Goal: Find specific page/section: Find specific page/section

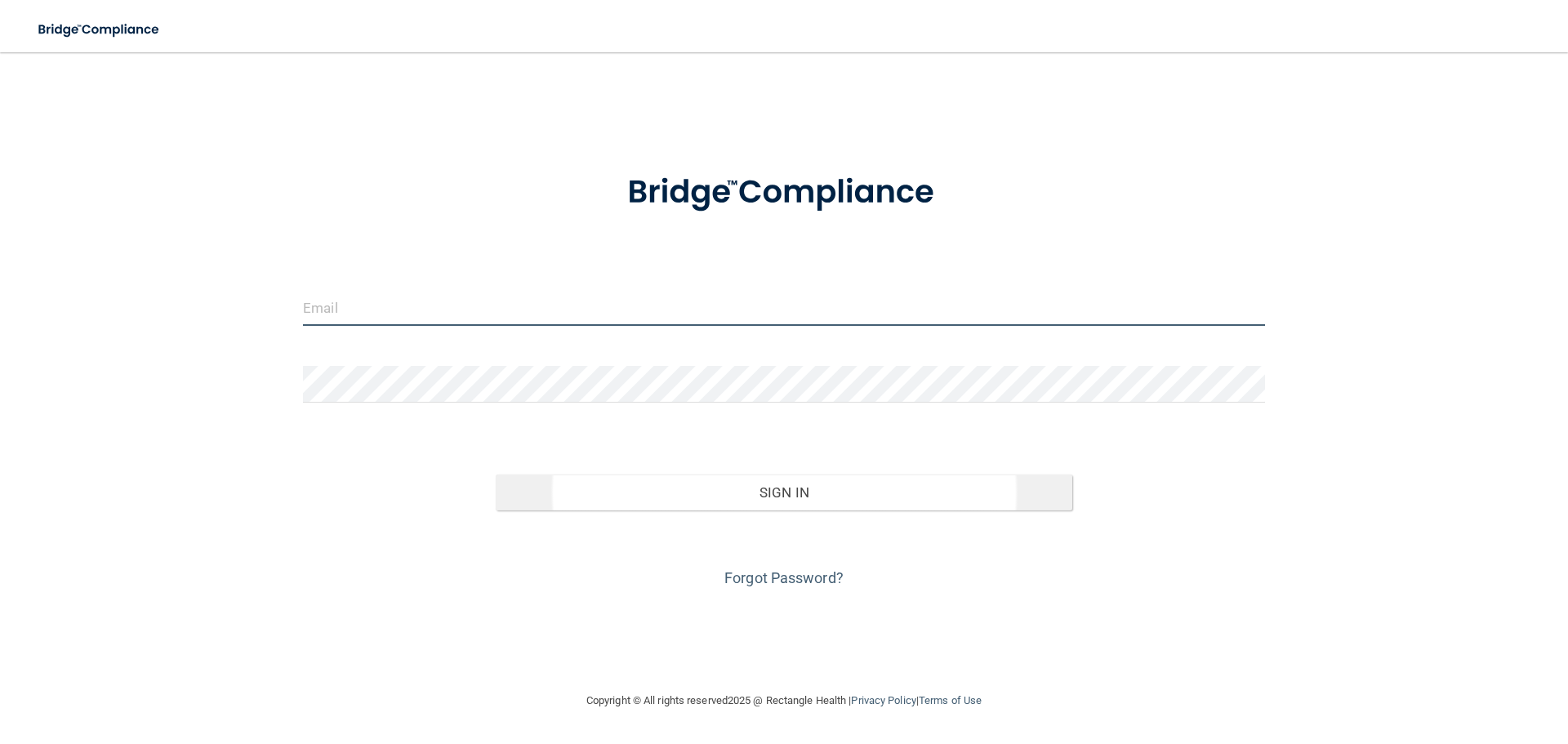
type input "[EMAIL_ADDRESS][DOMAIN_NAME]"
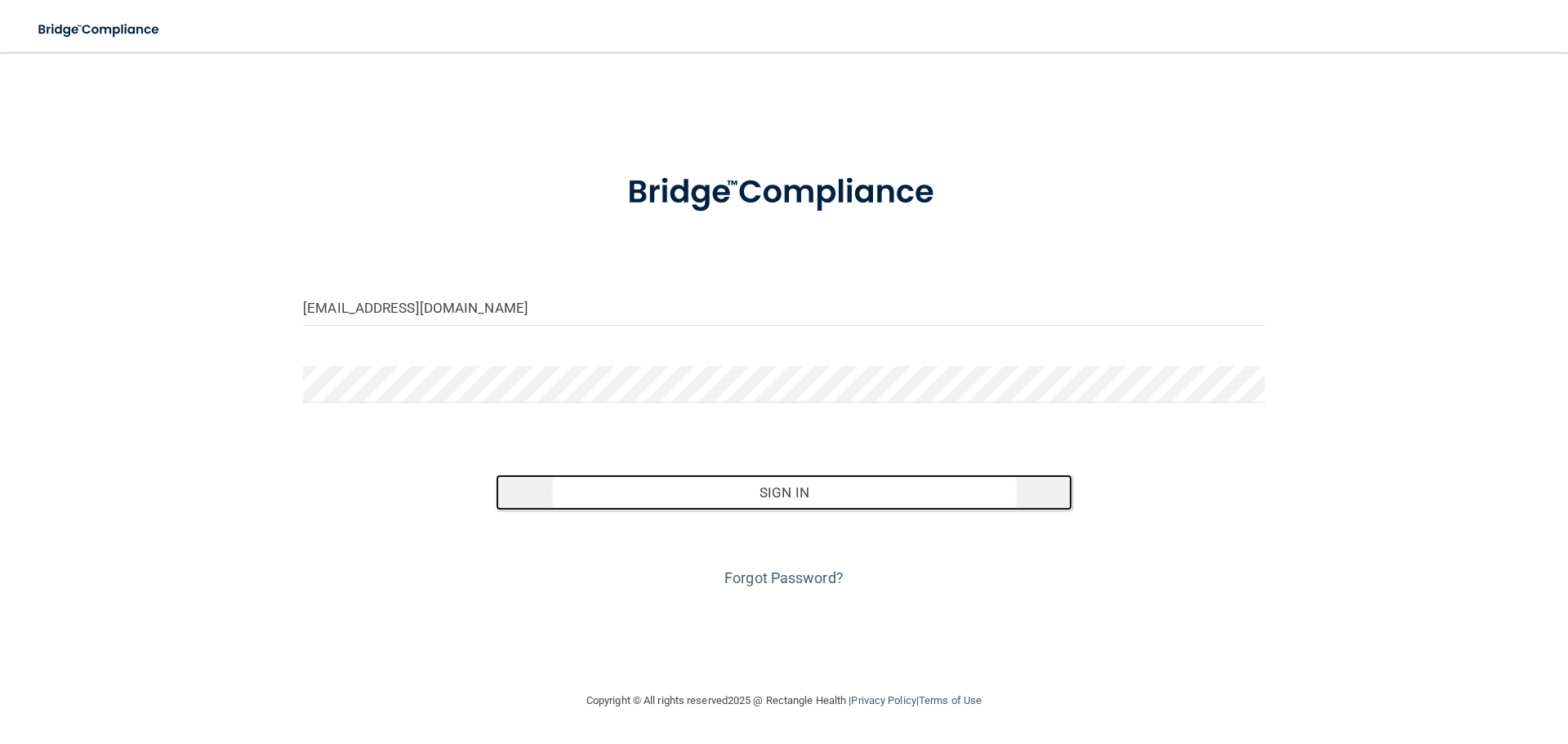
click at [573, 498] on button "Sign In" at bounding box center [784, 492] width 577 height 36
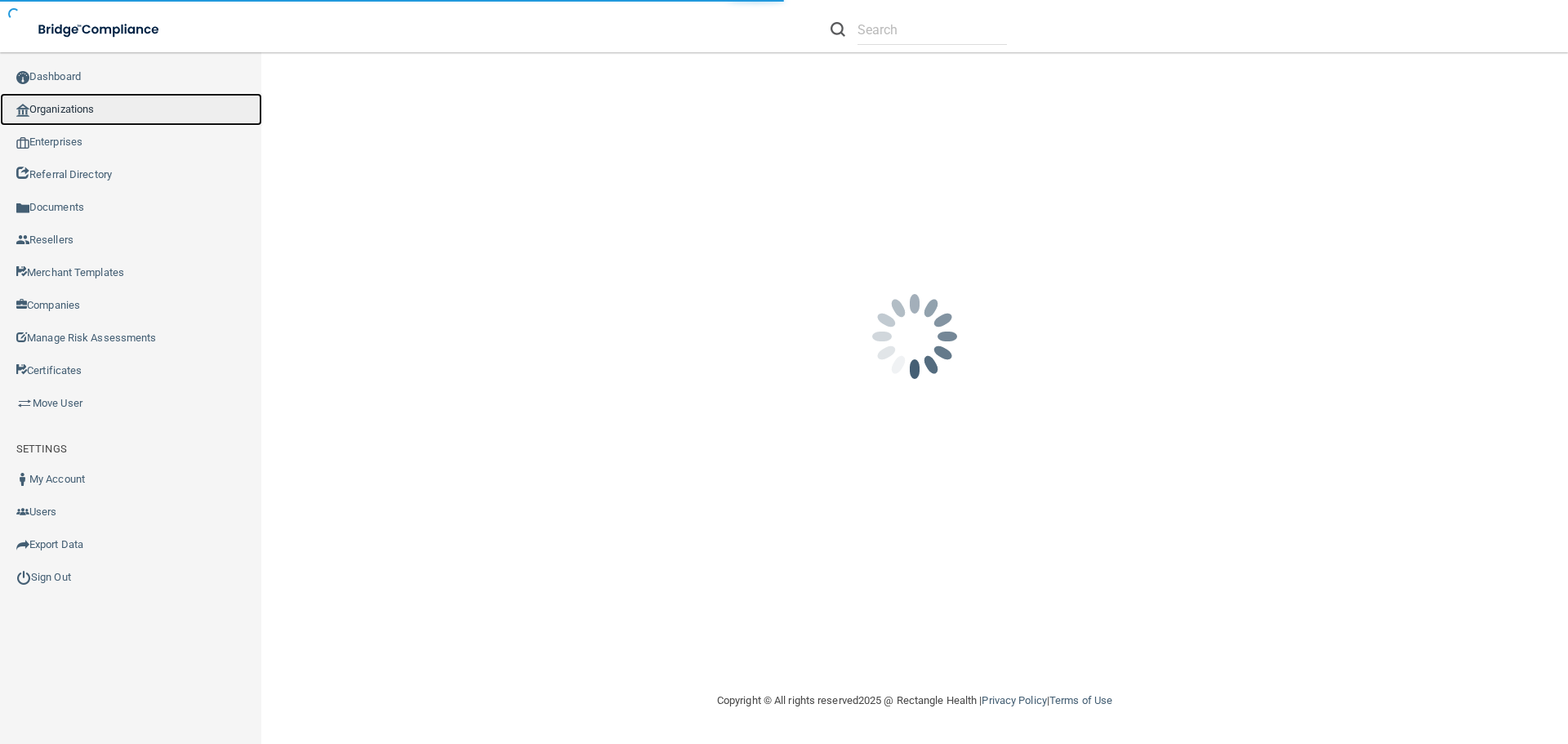
click at [156, 100] on link "Organizations" at bounding box center [131, 109] width 262 height 33
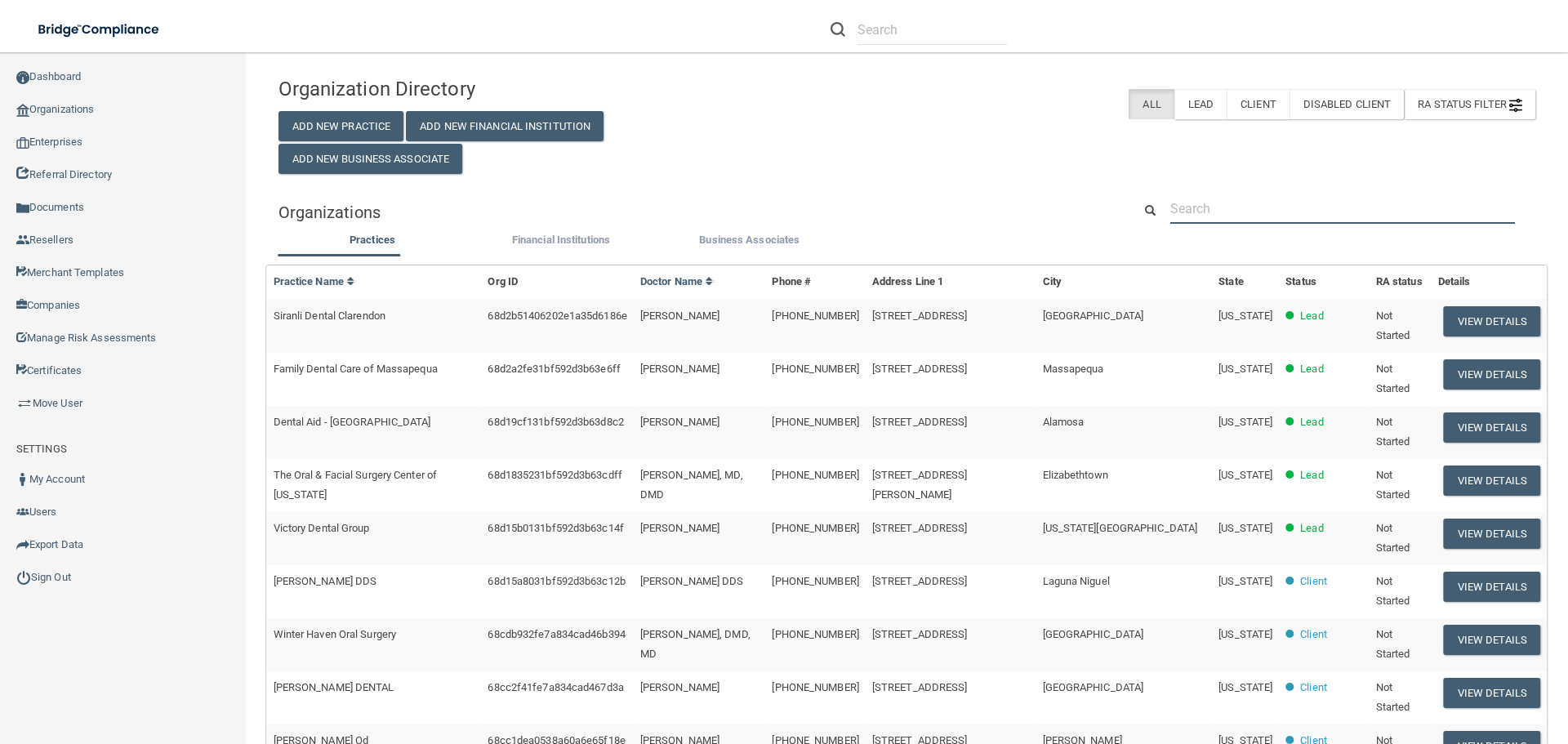
drag, startPoint x: 1276, startPoint y: 208, endPoint x: 1258, endPoint y: 213, distance: 18.7
click at [1276, 208] on input "text" at bounding box center [1343, 209] width 344 height 31
paste input "Smile Cleveland"
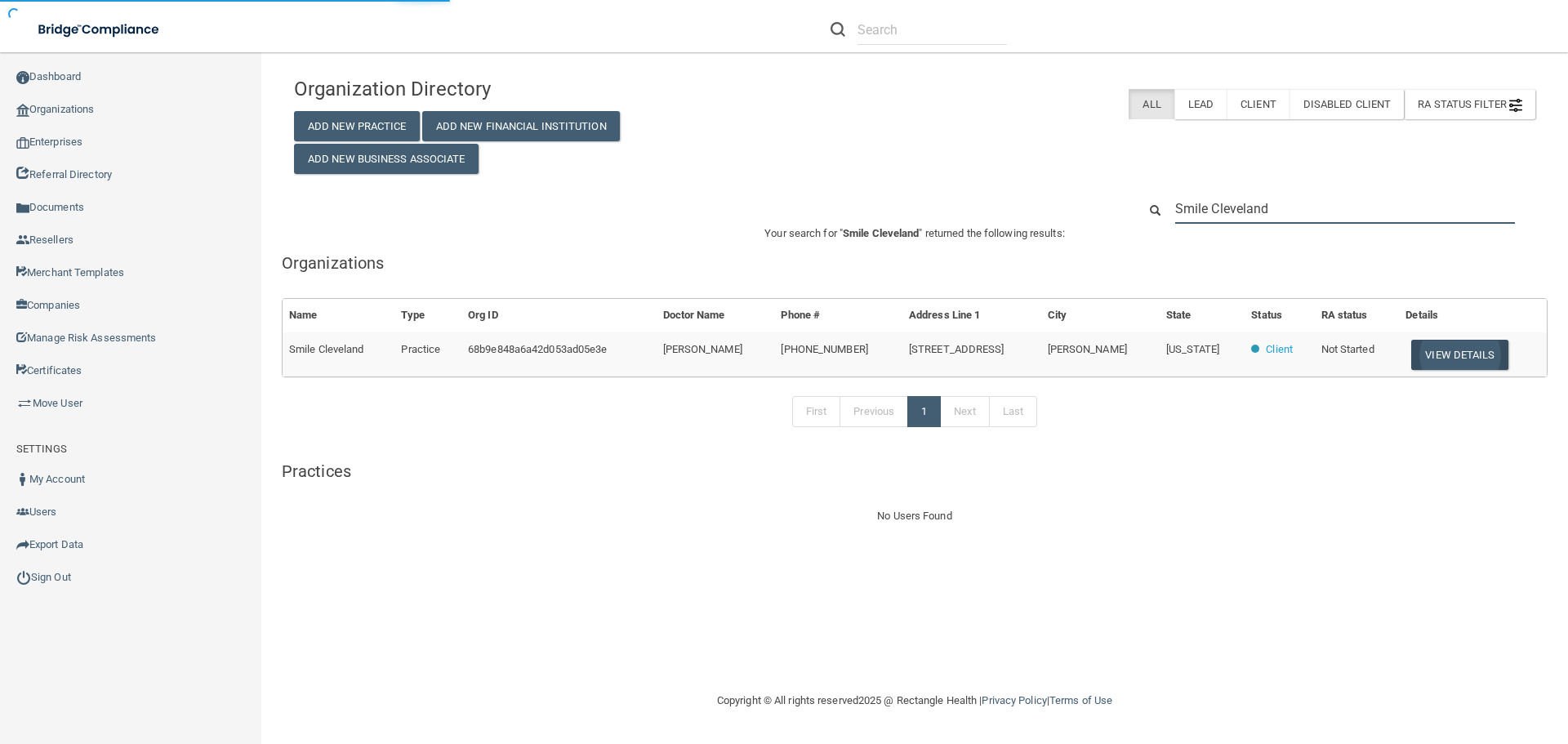
type input "Smile Cleveland"
click at [1471, 355] on button "View Details" at bounding box center [1459, 354] width 96 height 31
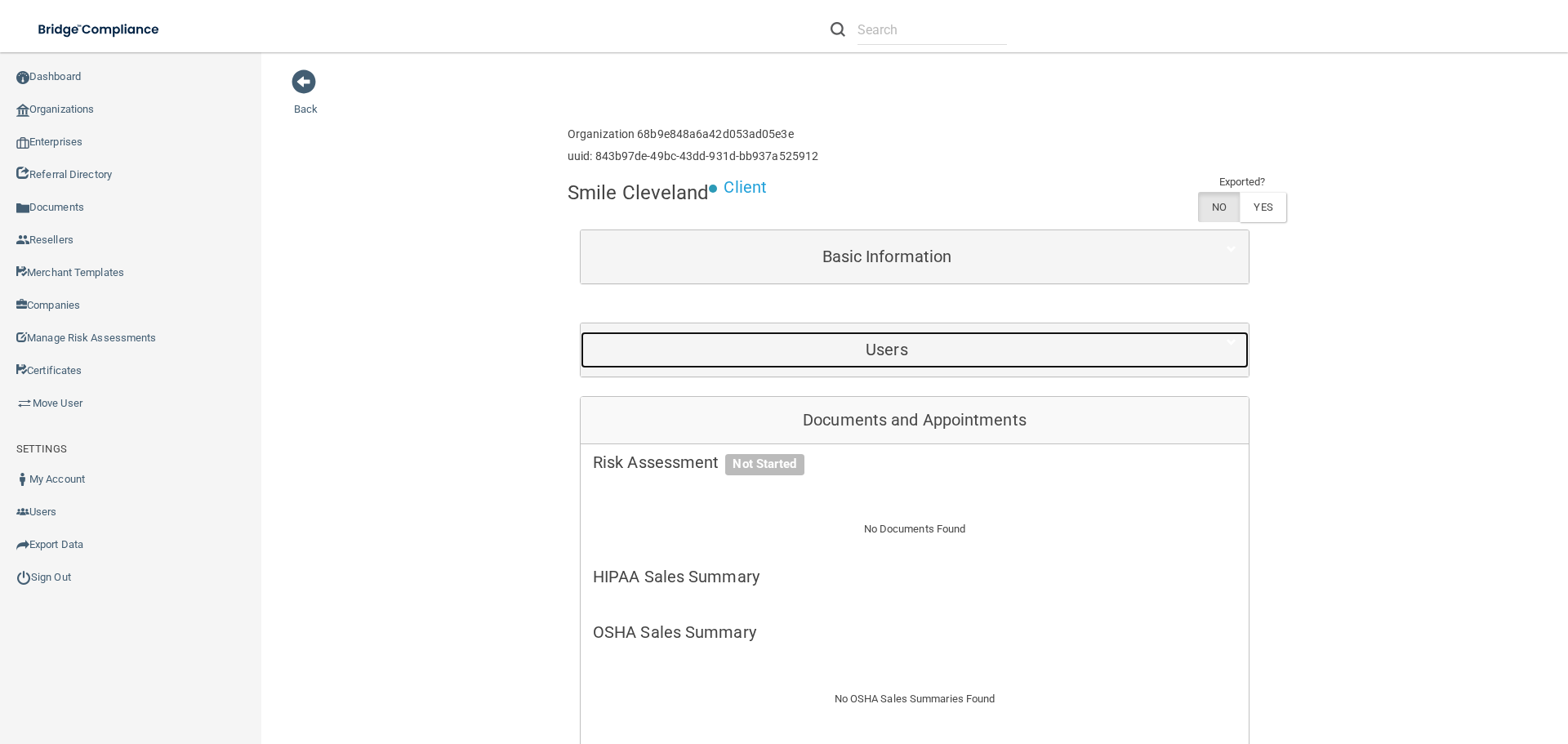
drag, startPoint x: 867, startPoint y: 350, endPoint x: 862, endPoint y: 359, distance: 10.3
click at [866, 348] on h5 "Users" at bounding box center [887, 349] width 588 height 18
